Goal: Task Accomplishment & Management: Use online tool/utility

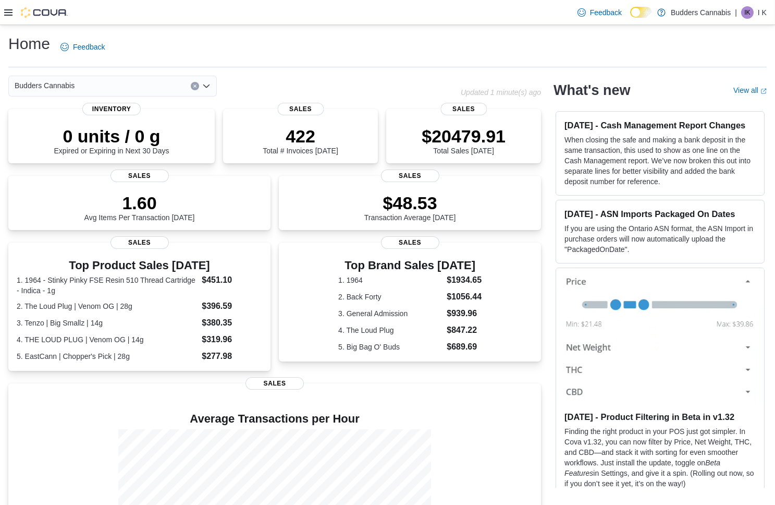
click at [13, 9] on div at bounding box center [36, 12] width 64 height 10
click at [10, 9] on icon at bounding box center [8, 12] width 8 height 6
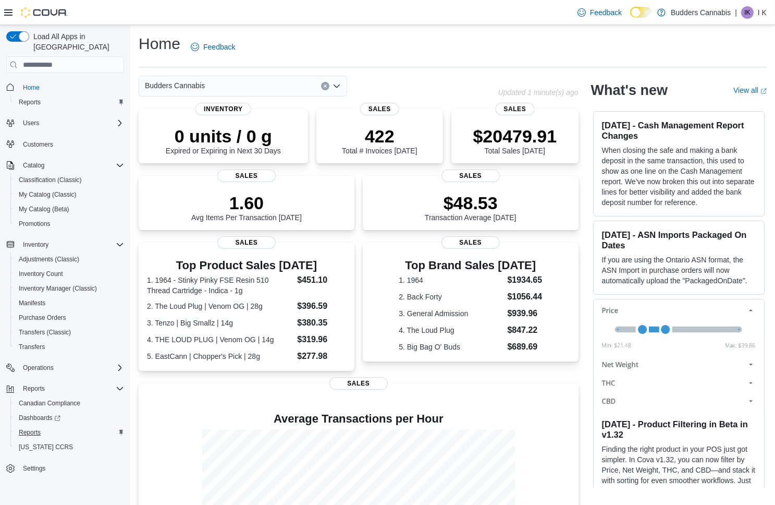
click at [38, 426] on span "Reports" at bounding box center [30, 432] width 22 height 13
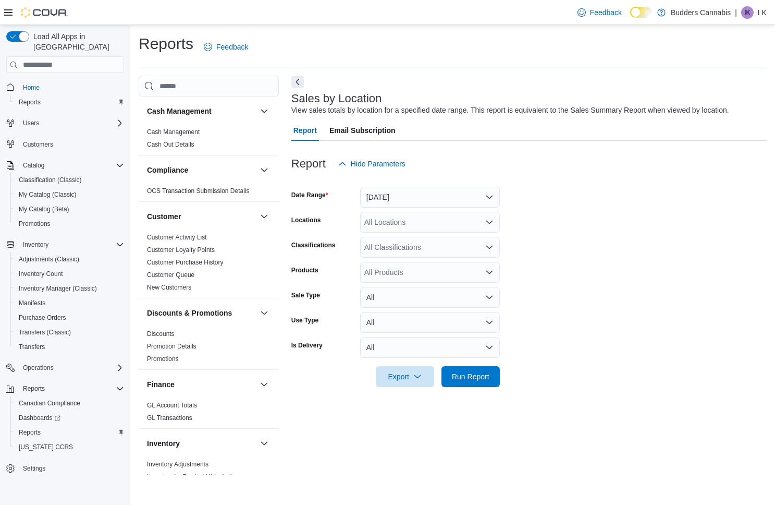
click at [373, 195] on button "Yesterday" at bounding box center [430, 197] width 140 height 21
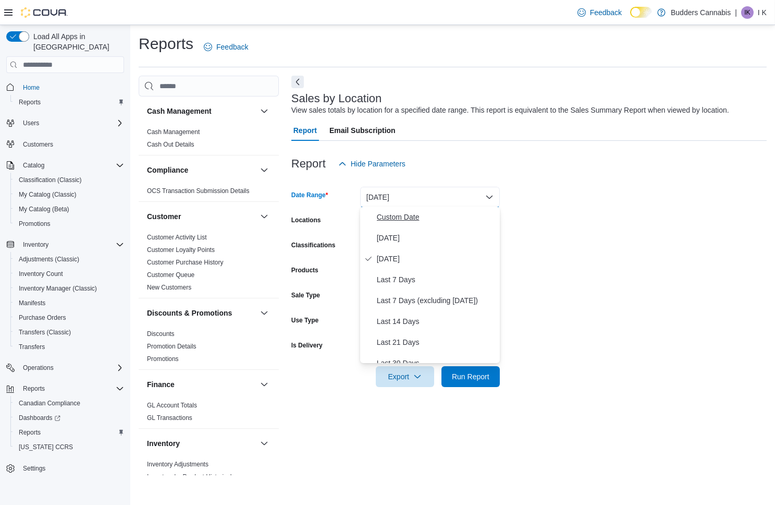
click at [385, 217] on span "Custom Date" at bounding box center [436, 217] width 119 height 13
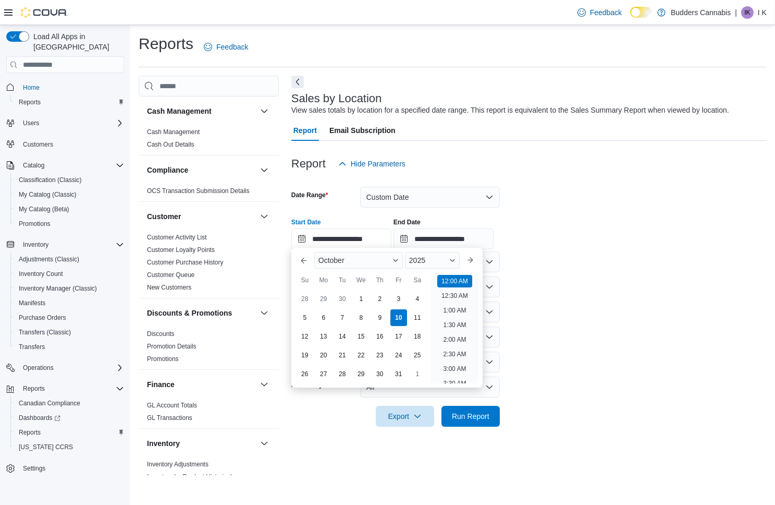
click at [392, 229] on input "**********" at bounding box center [341, 238] width 100 height 21
click at [463, 351] on li "9:00 PM" at bounding box center [455, 357] width 32 height 13
type input "**********"
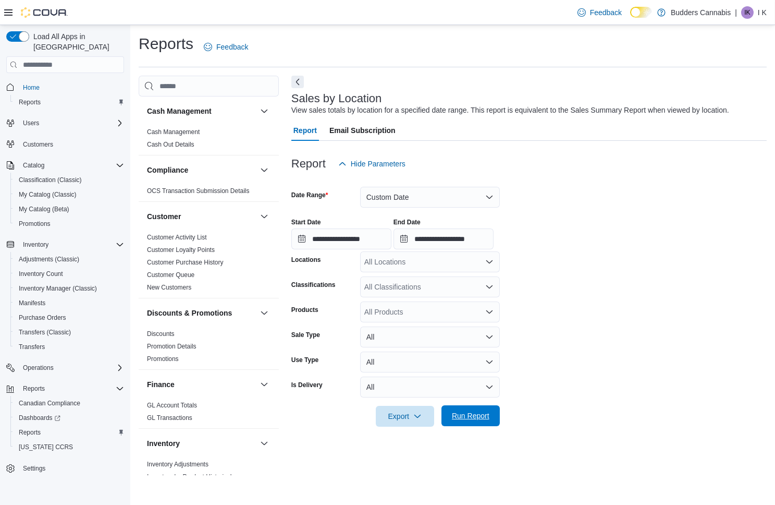
click at [485, 420] on span "Run Report" at bounding box center [471, 415] width 46 height 21
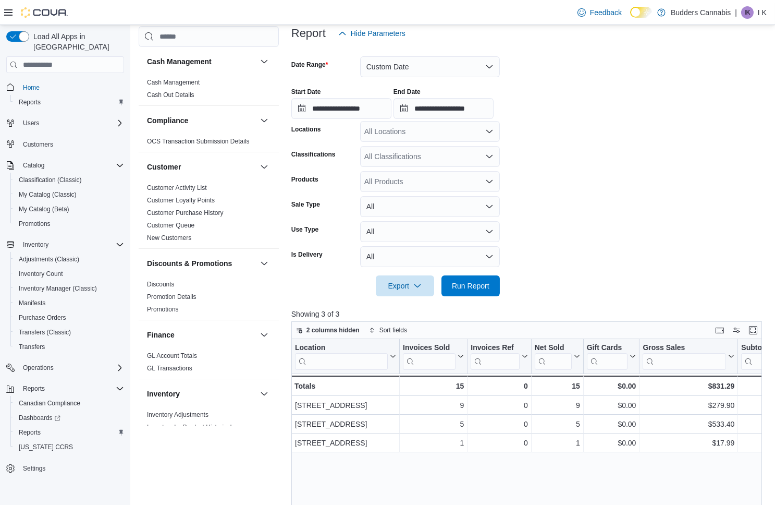
scroll to position [165, 0]
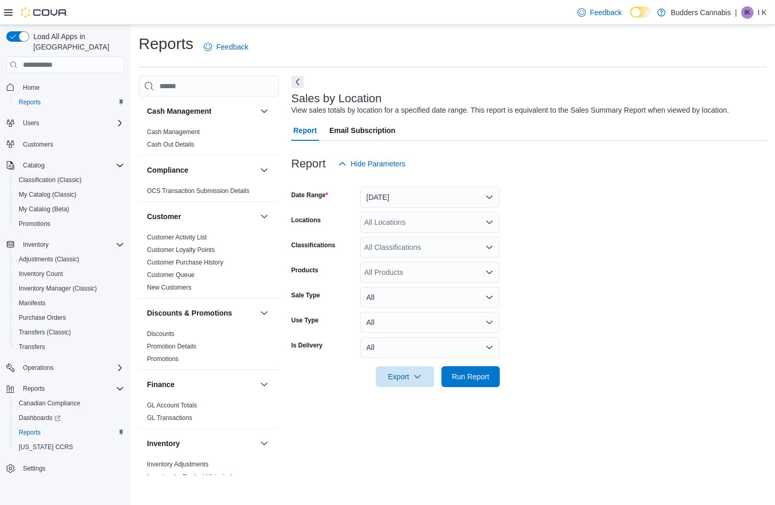
click at [393, 194] on button "Yesterday" at bounding box center [430, 197] width 140 height 21
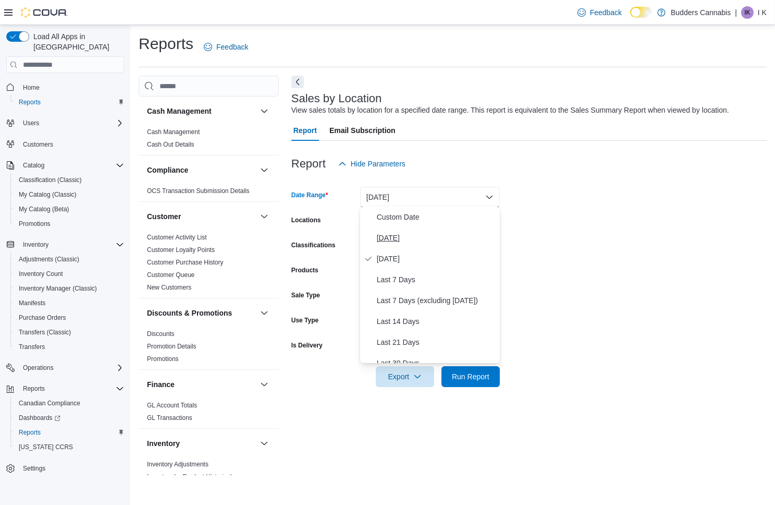
click at [383, 234] on span "Today" at bounding box center [436, 237] width 119 height 13
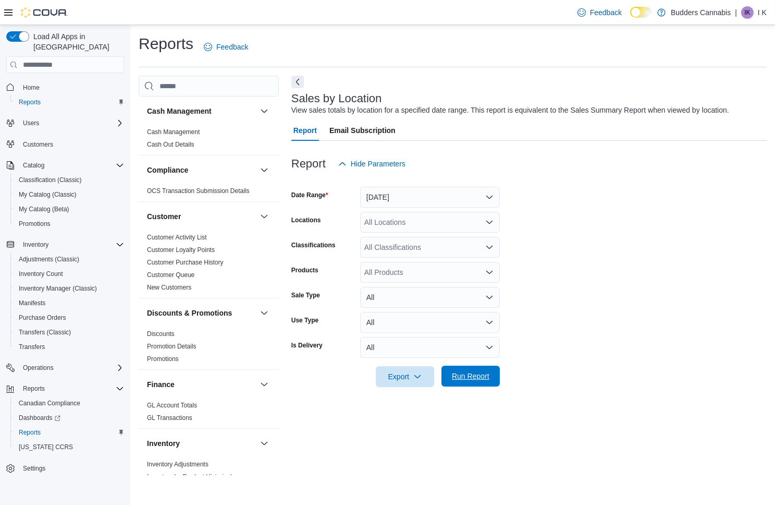
click at [463, 376] on span "Run Report" at bounding box center [471, 376] width 38 height 10
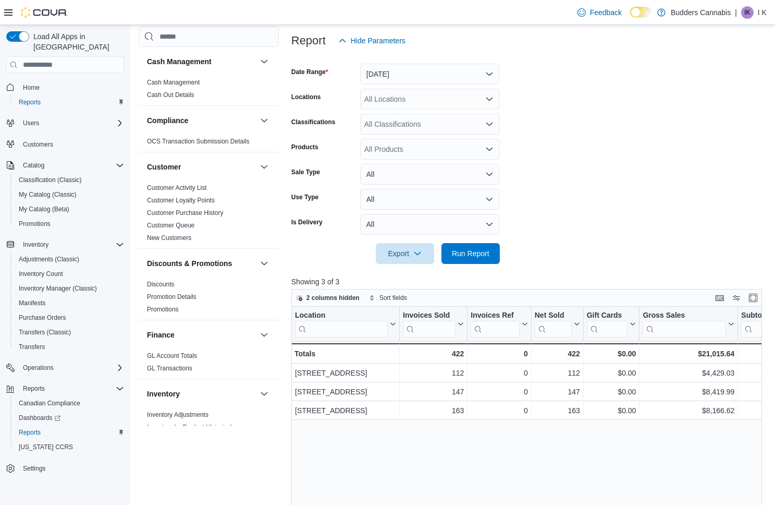
scroll to position [199, 0]
